Goal: Transaction & Acquisition: Purchase product/service

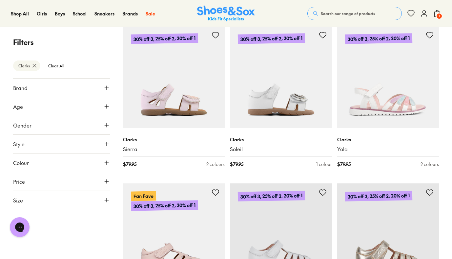
scroll to position [1377, 0]
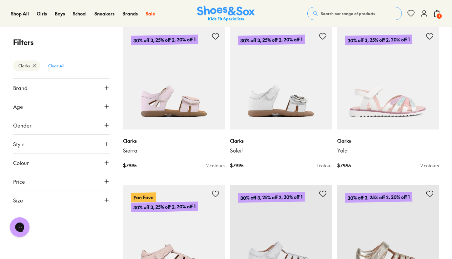
click at [55, 64] on btn "Clear All" at bounding box center [56, 66] width 27 height 12
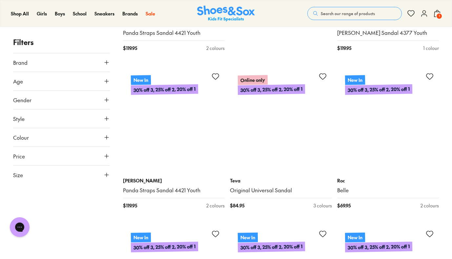
scroll to position [396, 0]
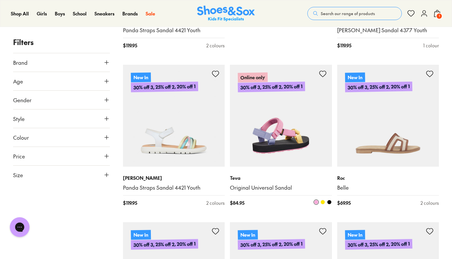
click at [263, 135] on img at bounding box center [281, 116] width 102 height 102
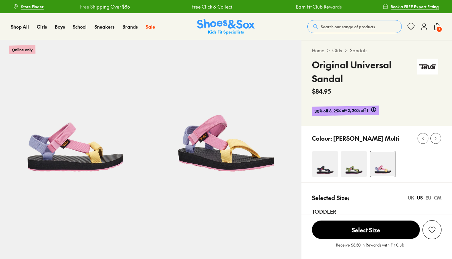
scroll to position [11, 0]
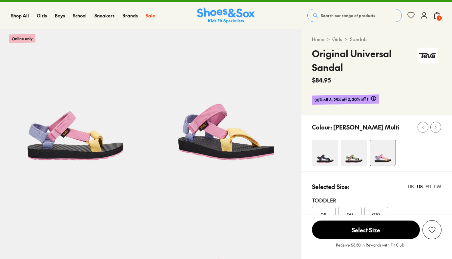
select select "*"
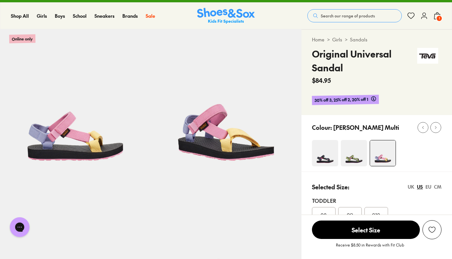
scroll to position [0, 0]
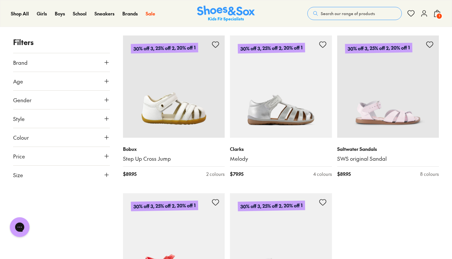
scroll to position [1536, 0]
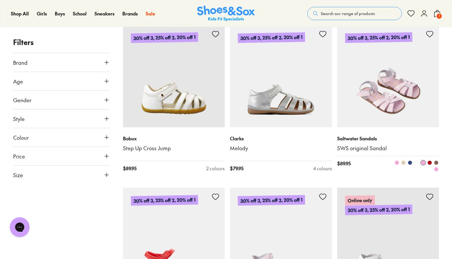
click at [373, 78] on img at bounding box center [388, 76] width 102 height 102
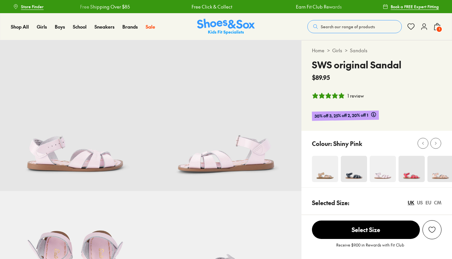
select select "*"
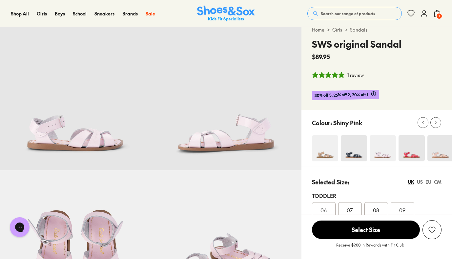
click at [331, 156] on img at bounding box center [325, 148] width 26 height 26
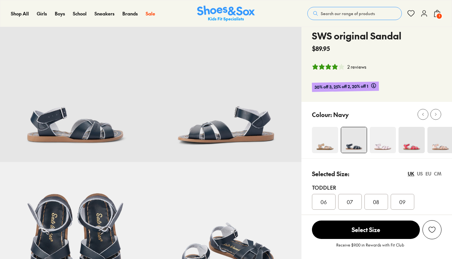
scroll to position [38, 0]
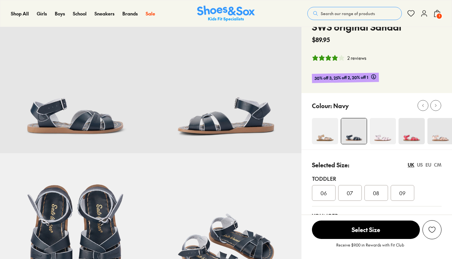
select select "*"
click at [381, 129] on img at bounding box center [383, 131] width 26 height 26
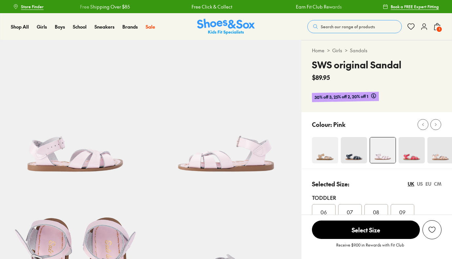
select select "*"
click at [416, 156] on img at bounding box center [412, 150] width 26 height 26
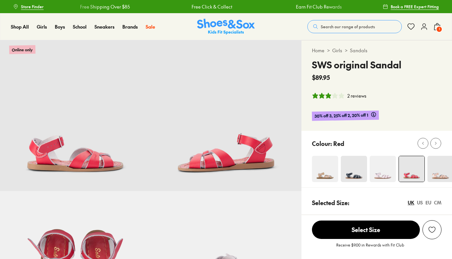
click at [444, 149] on div "Colour: Red" at bounding box center [382, 143] width 140 height 14
click at [443, 174] on img at bounding box center [441, 169] width 26 height 26
select select "*"
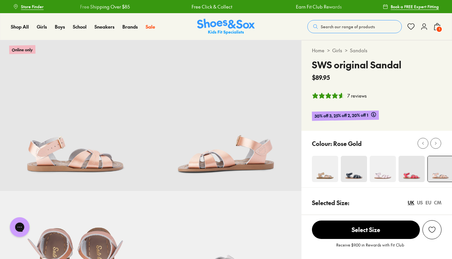
select select "*"
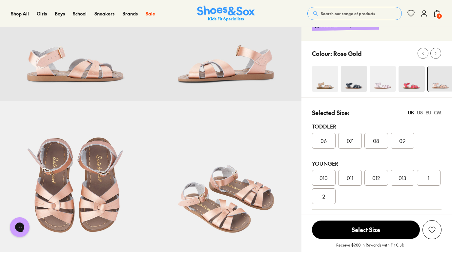
scroll to position [91, 0]
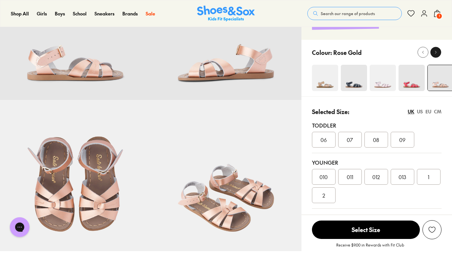
click at [439, 49] on div at bounding box center [436, 52] width 7 height 7
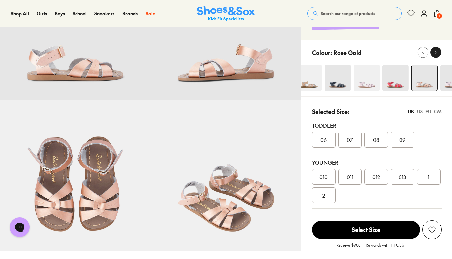
click at [439, 49] on div at bounding box center [436, 52] width 7 height 7
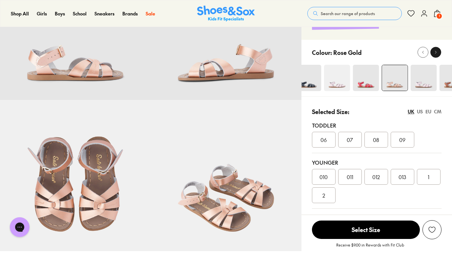
click at [439, 49] on div at bounding box center [436, 52] width 7 height 7
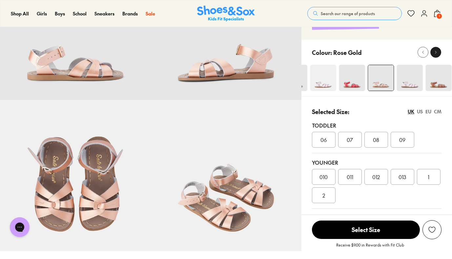
click at [439, 49] on div at bounding box center [436, 52] width 7 height 7
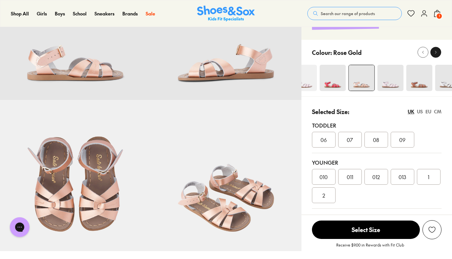
click at [439, 49] on div at bounding box center [436, 52] width 7 height 7
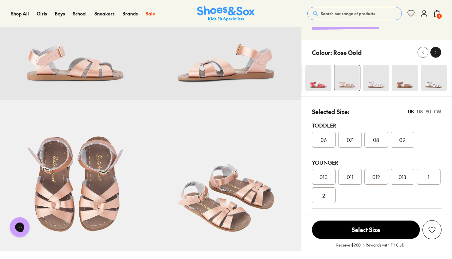
click at [439, 49] on div at bounding box center [436, 52] width 7 height 7
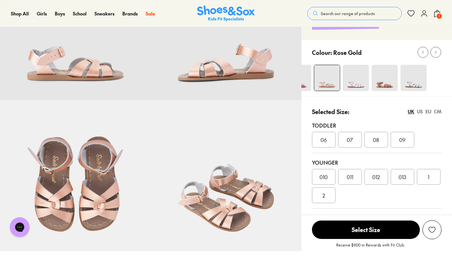
click at [419, 82] on img at bounding box center [413, 78] width 26 height 26
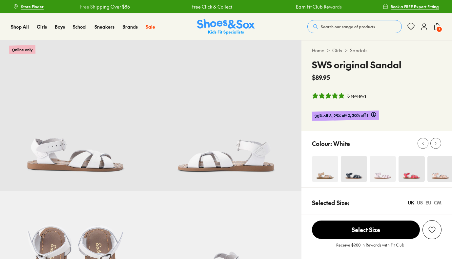
select select "*"
click at [436, 149] on div "Colour: White" at bounding box center [382, 143] width 140 height 14
click at [436, 146] on div at bounding box center [436, 143] width 7 height 7
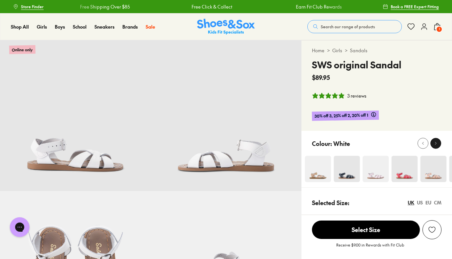
click at [436, 146] on div at bounding box center [436, 143] width 7 height 7
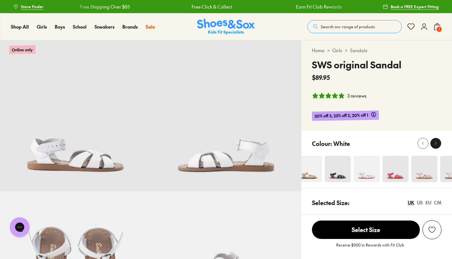
click at [436, 146] on div at bounding box center [436, 143] width 7 height 7
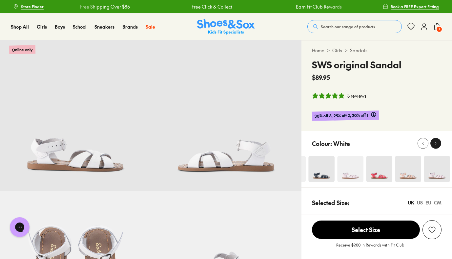
click at [436, 146] on div at bounding box center [436, 143] width 7 height 7
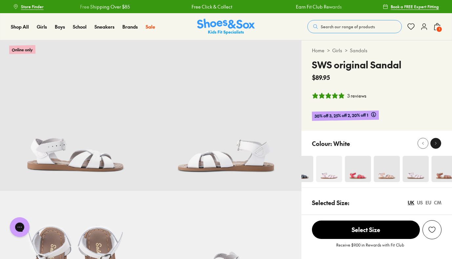
click at [436, 146] on div at bounding box center [436, 143] width 7 height 7
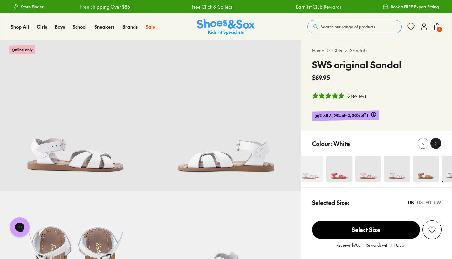
click at [436, 146] on div at bounding box center [436, 143] width 7 height 7
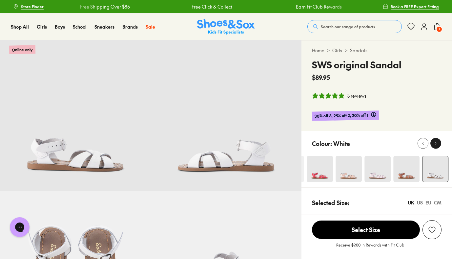
click at [436, 146] on div at bounding box center [436, 143] width 7 height 7
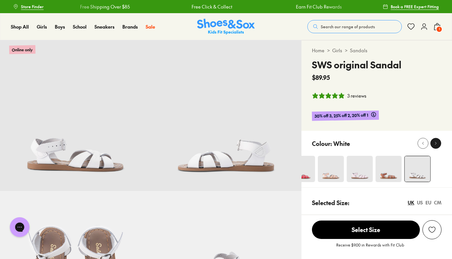
click at [436, 146] on div at bounding box center [436, 143] width 7 height 7
click at [376, 173] on img at bounding box center [385, 169] width 26 height 26
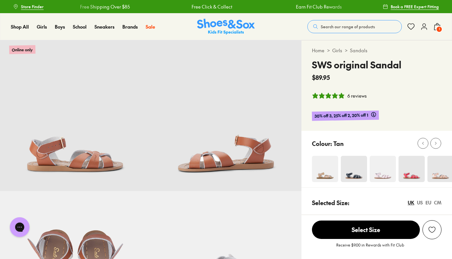
select select "*"
click at [379, 172] on img at bounding box center [383, 169] width 26 height 26
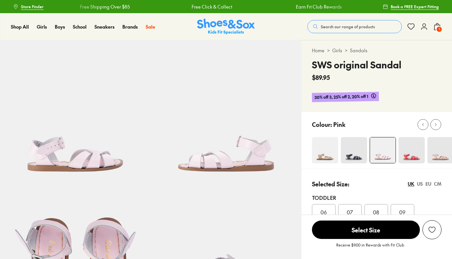
select select "*"
click at [359, 158] on img at bounding box center [354, 150] width 26 height 26
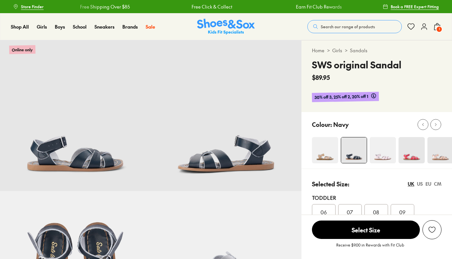
select select "*"
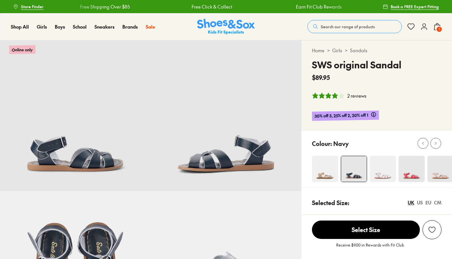
click at [326, 153] on div "Colour:" at bounding box center [377, 159] width 151 height 56
click at [327, 175] on img at bounding box center [325, 169] width 26 height 26
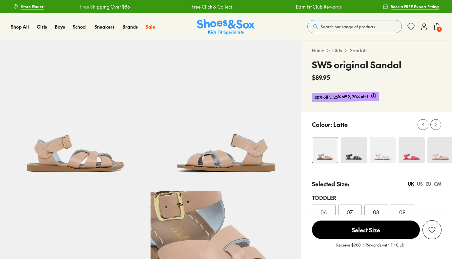
select select "*"
click at [425, 128] on button at bounding box center [423, 124] width 11 height 11
click at [425, 126] on icon at bounding box center [423, 124] width 5 height 5
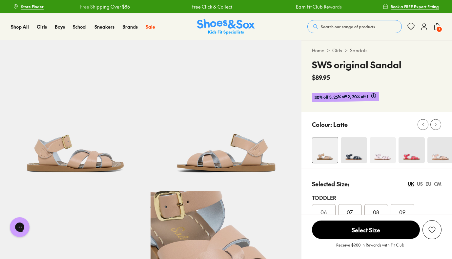
click at [359, 153] on img at bounding box center [354, 150] width 26 height 26
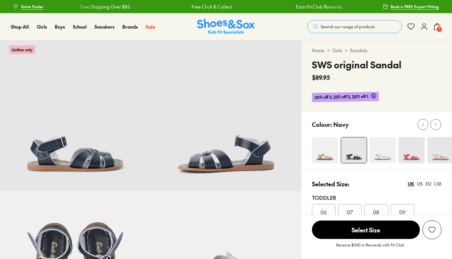
select select "*"
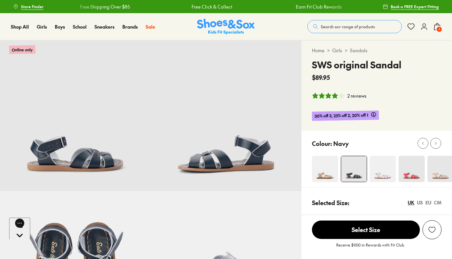
click at [382, 166] on img at bounding box center [383, 169] width 26 height 26
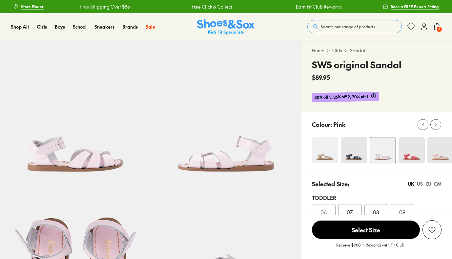
select select "*"
click at [407, 153] on img at bounding box center [412, 150] width 26 height 26
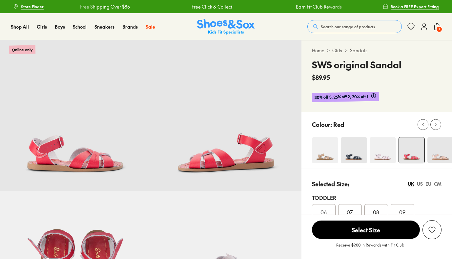
select select "*"
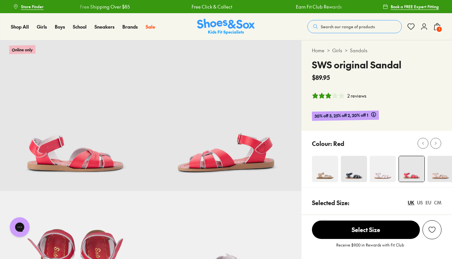
click at [440, 163] on img at bounding box center [441, 169] width 26 height 26
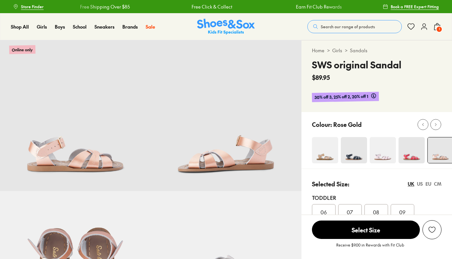
select select "*"
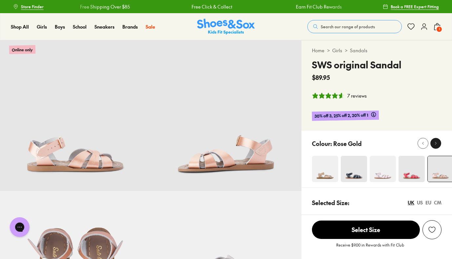
click at [436, 143] on icon at bounding box center [436, 143] width 5 height 5
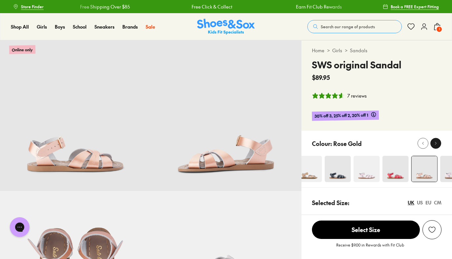
click at [436, 143] on icon at bounding box center [436, 143] width 5 height 5
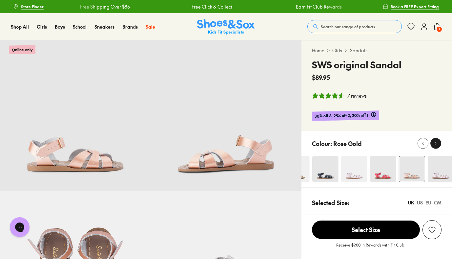
click at [436, 143] on icon at bounding box center [436, 143] width 5 height 5
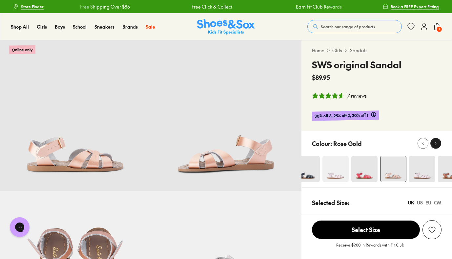
click at [436, 143] on icon at bounding box center [436, 143] width 5 height 5
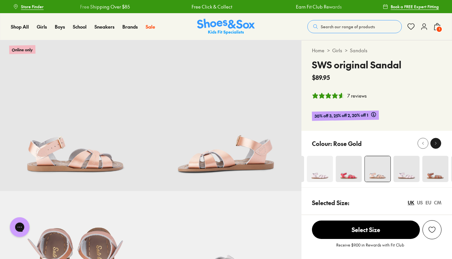
click at [436, 143] on icon at bounding box center [436, 143] width 5 height 5
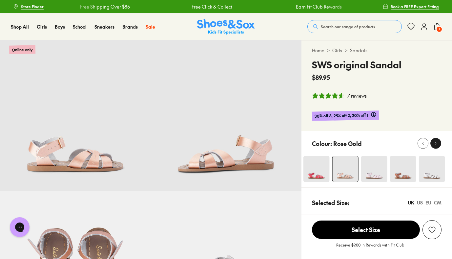
click at [436, 143] on icon at bounding box center [436, 143] width 5 height 5
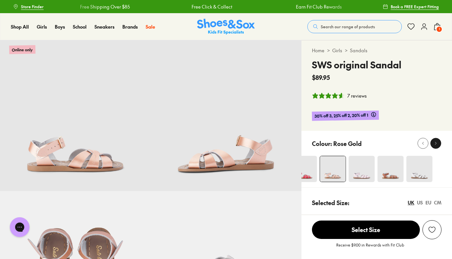
click at [436, 143] on icon at bounding box center [436, 143] width 5 height 5
click at [417, 167] on img at bounding box center [413, 169] width 26 height 26
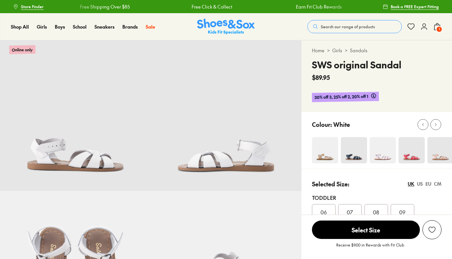
select select "*"
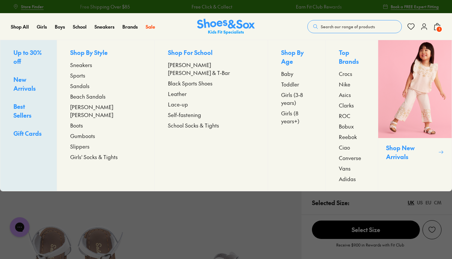
click at [90, 85] on span "Sandals" at bounding box center [79, 86] width 19 height 8
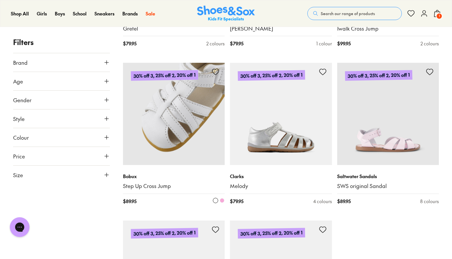
scroll to position [1647, 0]
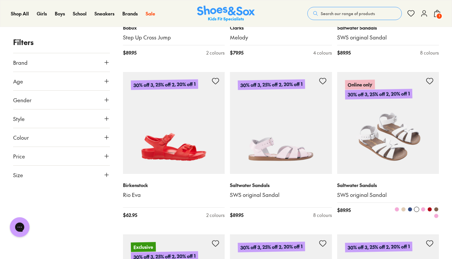
click at [422, 208] on span at bounding box center [423, 209] width 5 height 5
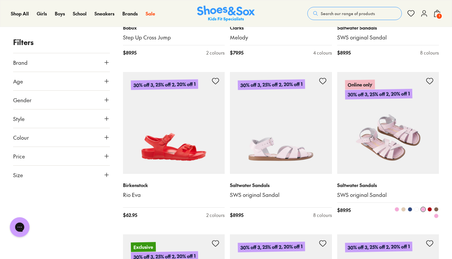
click at [438, 216] on span at bounding box center [436, 215] width 5 height 5
click at [404, 210] on span at bounding box center [403, 209] width 5 height 5
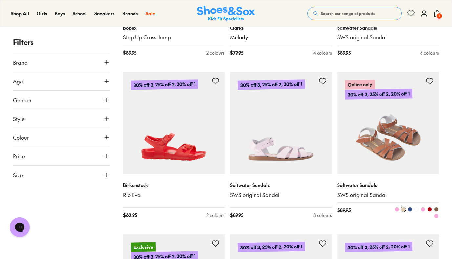
click at [397, 209] on span at bounding box center [397, 209] width 5 height 5
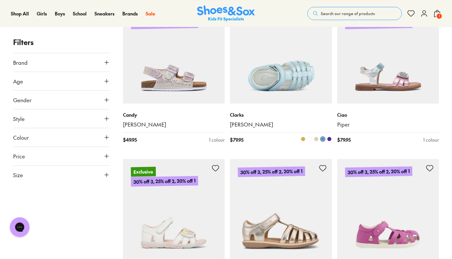
scroll to position [3286, 0]
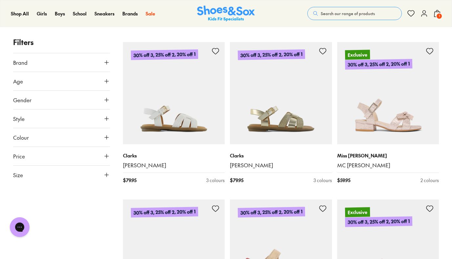
scroll to position [2364, 0]
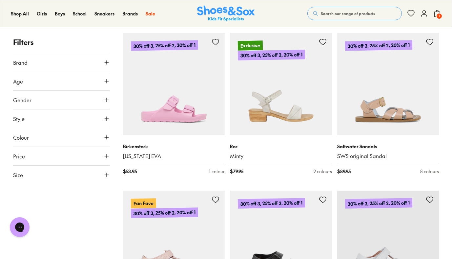
scroll to position [6250, 0]
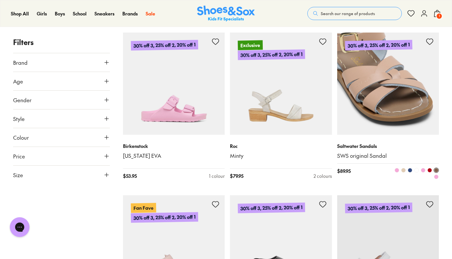
click at [364, 94] on img at bounding box center [388, 83] width 102 height 102
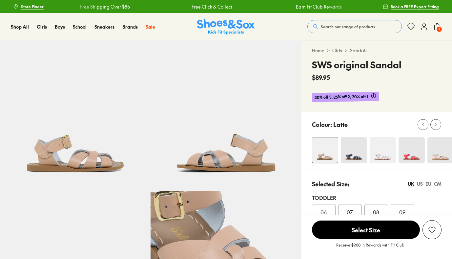
select select "*"
click at [436, 155] on img at bounding box center [441, 150] width 26 height 26
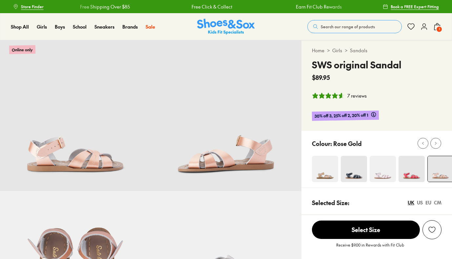
select select "*"
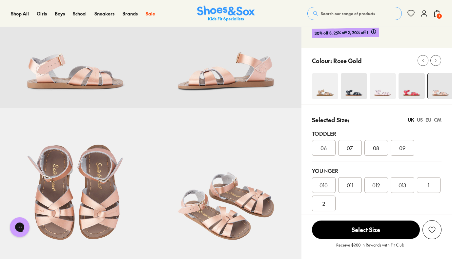
scroll to position [85, 0]
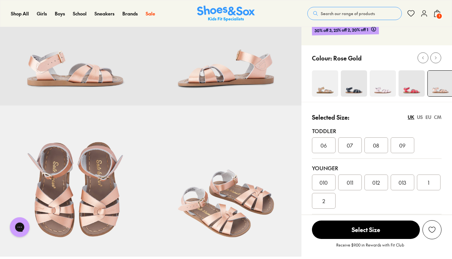
click at [326, 197] on div "2" at bounding box center [324, 201] width 24 height 16
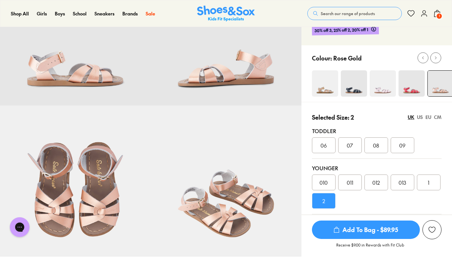
click at [420, 117] on div "US" at bounding box center [420, 117] width 6 height 7
click at [428, 181] on span "2" at bounding box center [429, 182] width 3 height 8
click at [412, 118] on div "UK" at bounding box center [411, 117] width 7 height 7
click at [427, 117] on div "EU" at bounding box center [429, 117] width 6 height 7
click at [418, 118] on div "US" at bounding box center [420, 117] width 6 height 7
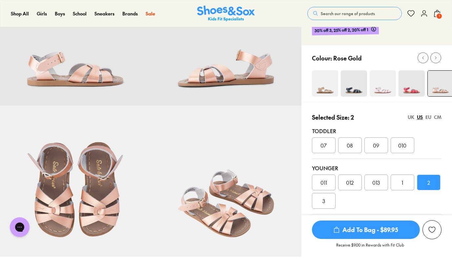
click at [429, 118] on div "EU" at bounding box center [429, 117] width 6 height 7
click at [322, 201] on span "34" at bounding box center [324, 201] width 6 height 8
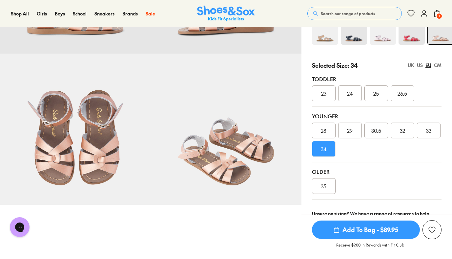
scroll to position [133, 0]
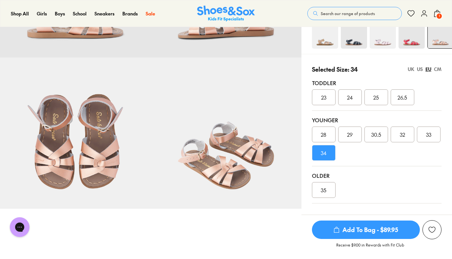
click at [419, 71] on div "US" at bounding box center [420, 69] width 6 height 7
click at [411, 69] on div "UK" at bounding box center [411, 69] width 7 height 7
click at [421, 70] on div "US" at bounding box center [420, 69] width 6 height 7
click at [429, 69] on div "EU" at bounding box center [429, 69] width 6 height 7
click at [432, 135] on div "33" at bounding box center [429, 134] width 24 height 16
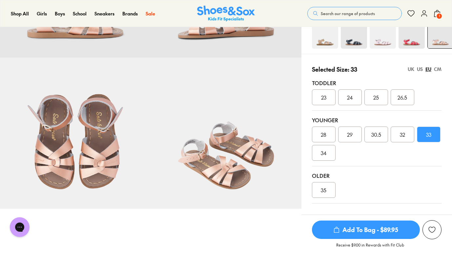
click at [328, 156] on div "34" at bounding box center [324, 153] width 24 height 16
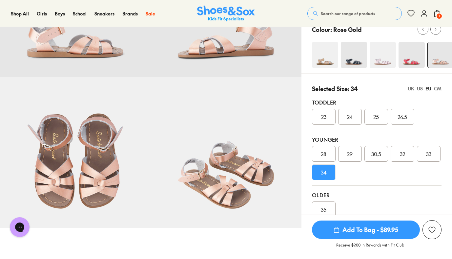
scroll to position [99, 0]
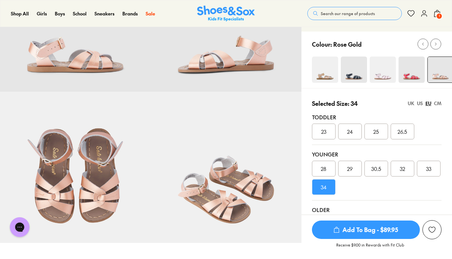
click at [420, 101] on div "US" at bounding box center [420, 103] width 6 height 7
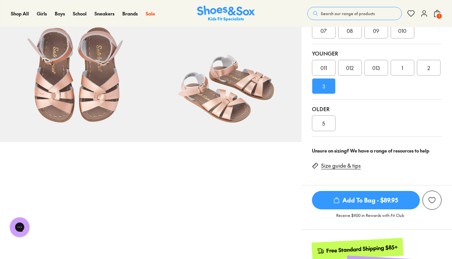
scroll to position [213, 0]
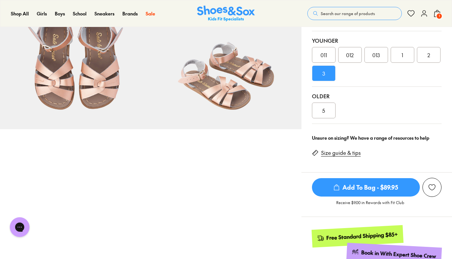
click at [377, 186] on span "Add To Bag - $89.95" at bounding box center [366, 187] width 108 height 18
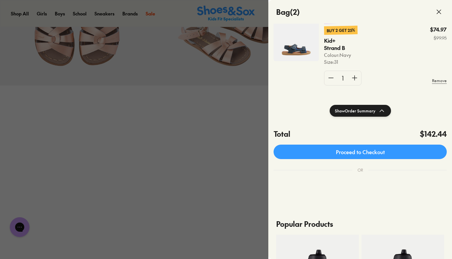
scroll to position [111, 0]
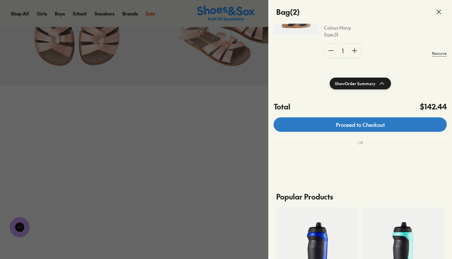
click at [360, 126] on link "Proceed to Checkout" at bounding box center [360, 124] width 173 height 14
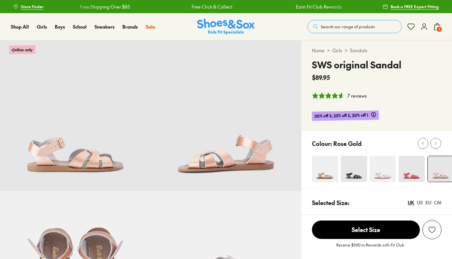
select select "*"
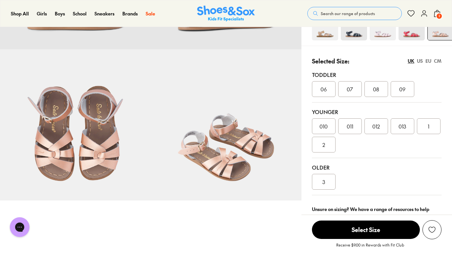
scroll to position [139, 0]
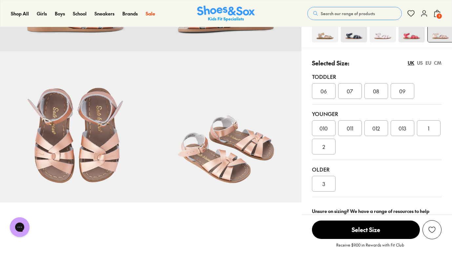
click at [420, 63] on div "US" at bounding box center [420, 62] width 6 height 7
click at [424, 128] on div "2" at bounding box center [429, 128] width 24 height 16
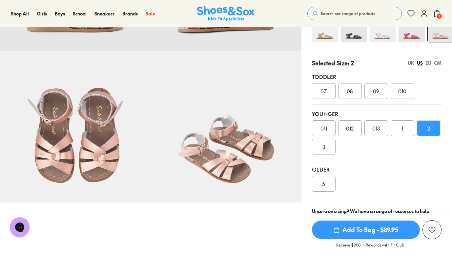
click at [412, 62] on div "UK" at bounding box center [411, 62] width 7 height 7
click at [421, 63] on div "US" at bounding box center [420, 62] width 6 height 7
click at [430, 64] on div "EU" at bounding box center [429, 62] width 6 height 7
click at [421, 63] on div "US" at bounding box center [420, 62] width 6 height 7
click at [429, 63] on div "EU" at bounding box center [429, 62] width 6 height 7
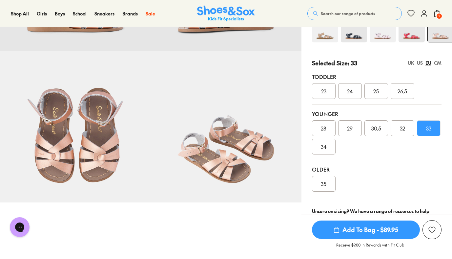
click at [421, 62] on div "US" at bounding box center [420, 62] width 6 height 7
click at [428, 63] on div "EU" at bounding box center [429, 62] width 6 height 7
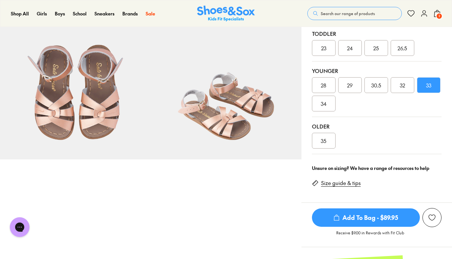
scroll to position [201, 0]
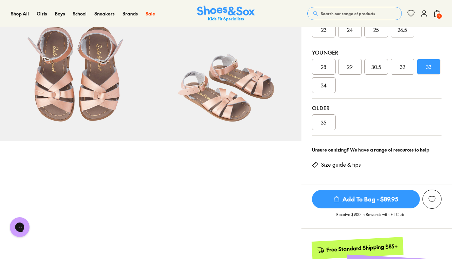
click at [386, 199] on span "Add To Bag - $89.95" at bounding box center [366, 199] width 108 height 18
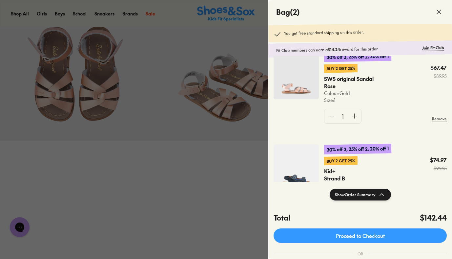
scroll to position [14, 0]
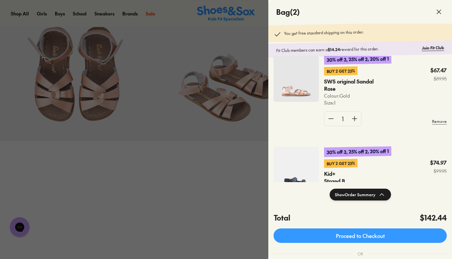
click at [293, 88] on img at bounding box center [296, 77] width 45 height 47
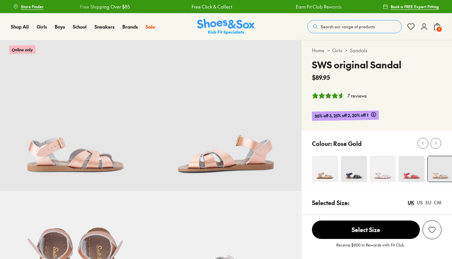
select select "*"
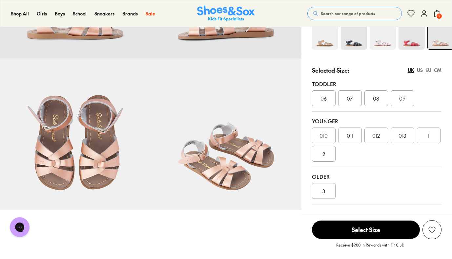
click at [420, 70] on div "US" at bounding box center [420, 70] width 6 height 7
click at [428, 134] on span "2" at bounding box center [429, 135] width 3 height 8
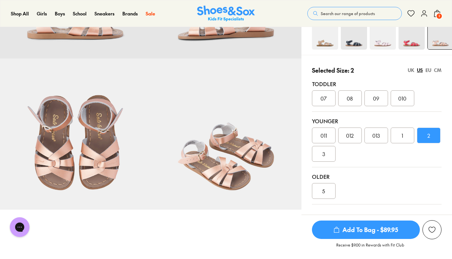
click at [374, 227] on span "Add To Bag - $89.95" at bounding box center [366, 229] width 108 height 18
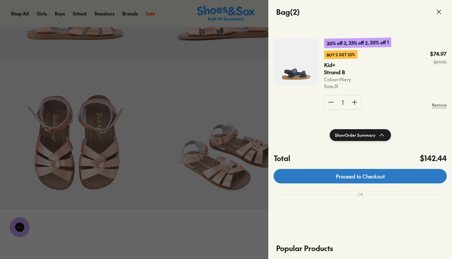
scroll to position [62, 0]
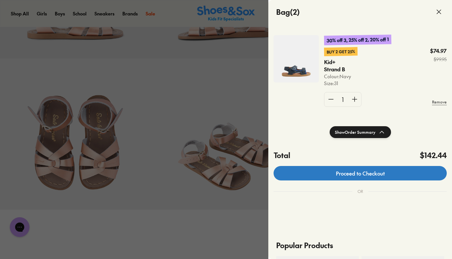
click at [360, 170] on link "Proceed to Checkout" at bounding box center [360, 173] width 173 height 14
